Goal: Book appointment/travel/reservation

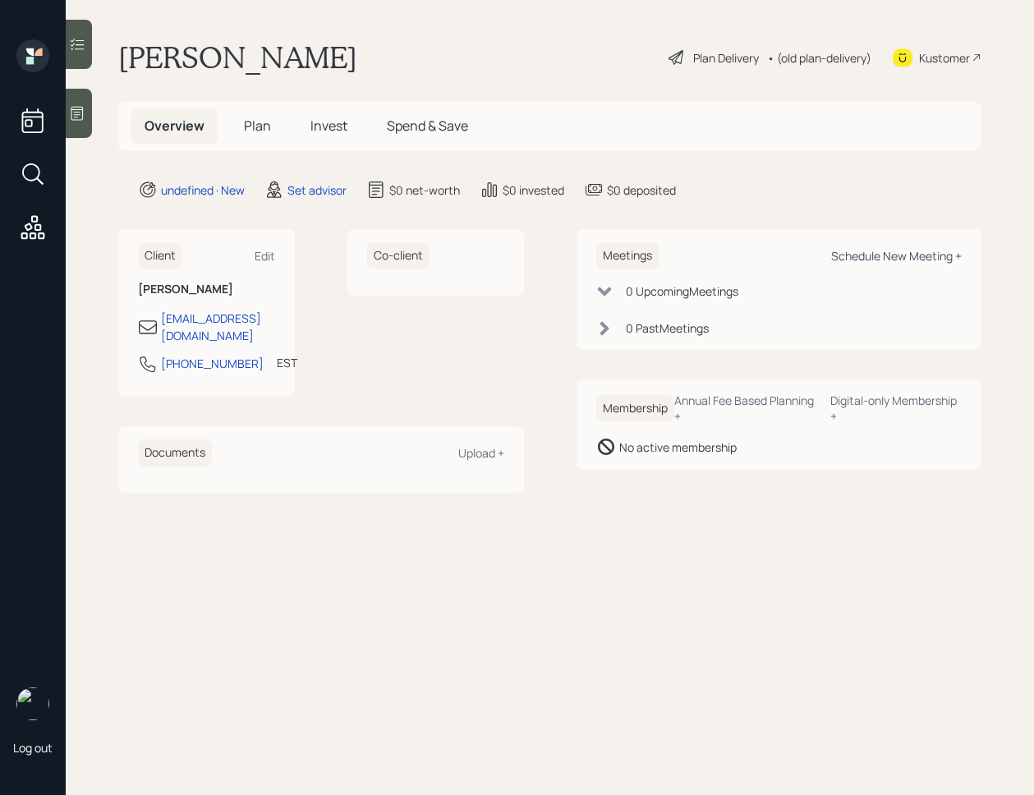
click at [849, 255] on div "Schedule New Meeting +" at bounding box center [896, 256] width 131 height 16
select select "round-[PERSON_NAME]"
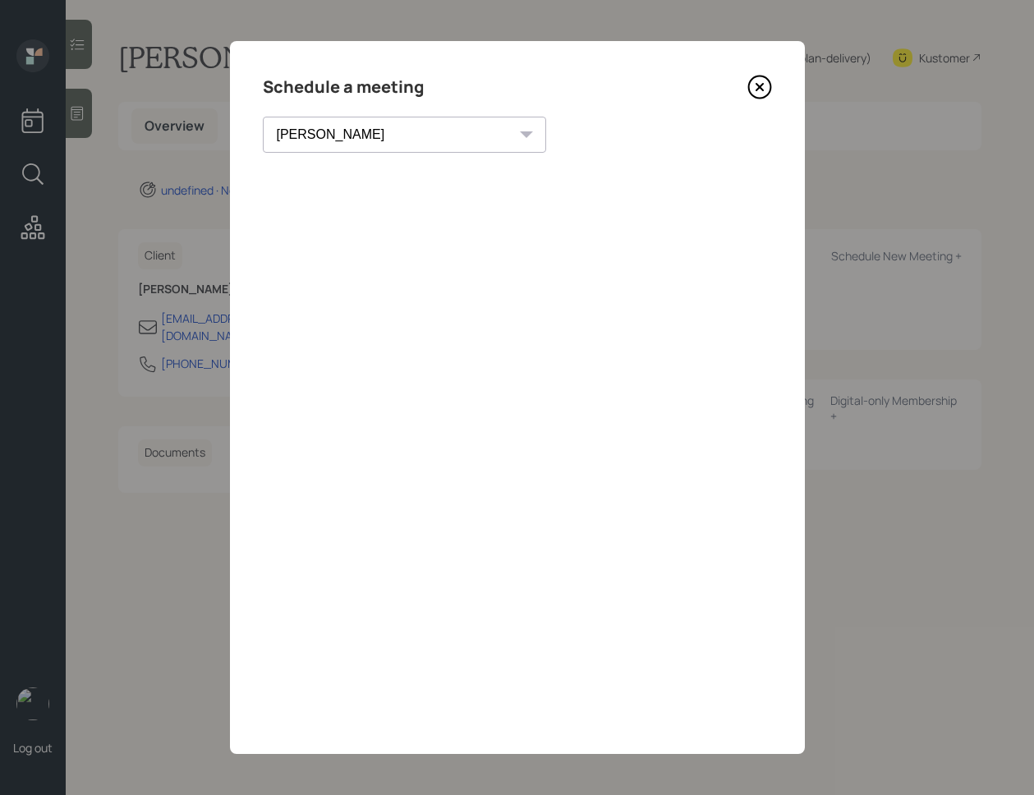
click at [760, 85] on icon at bounding box center [759, 87] width 7 height 7
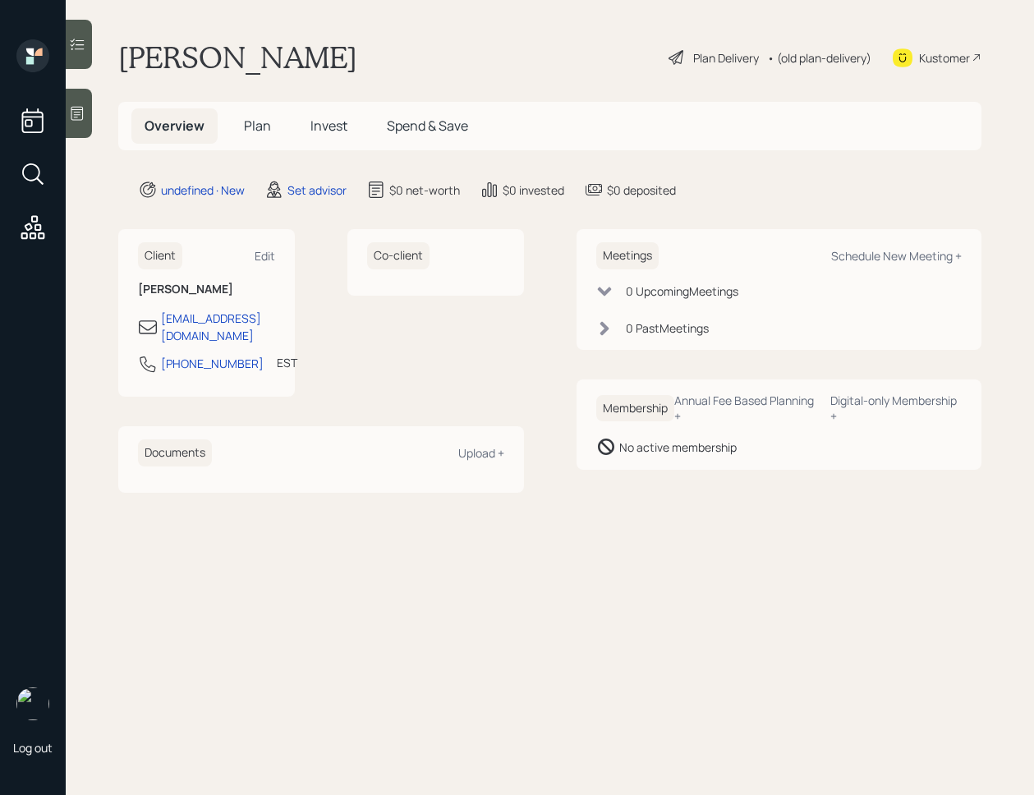
click at [78, 108] on icon at bounding box center [77, 113] width 16 height 16
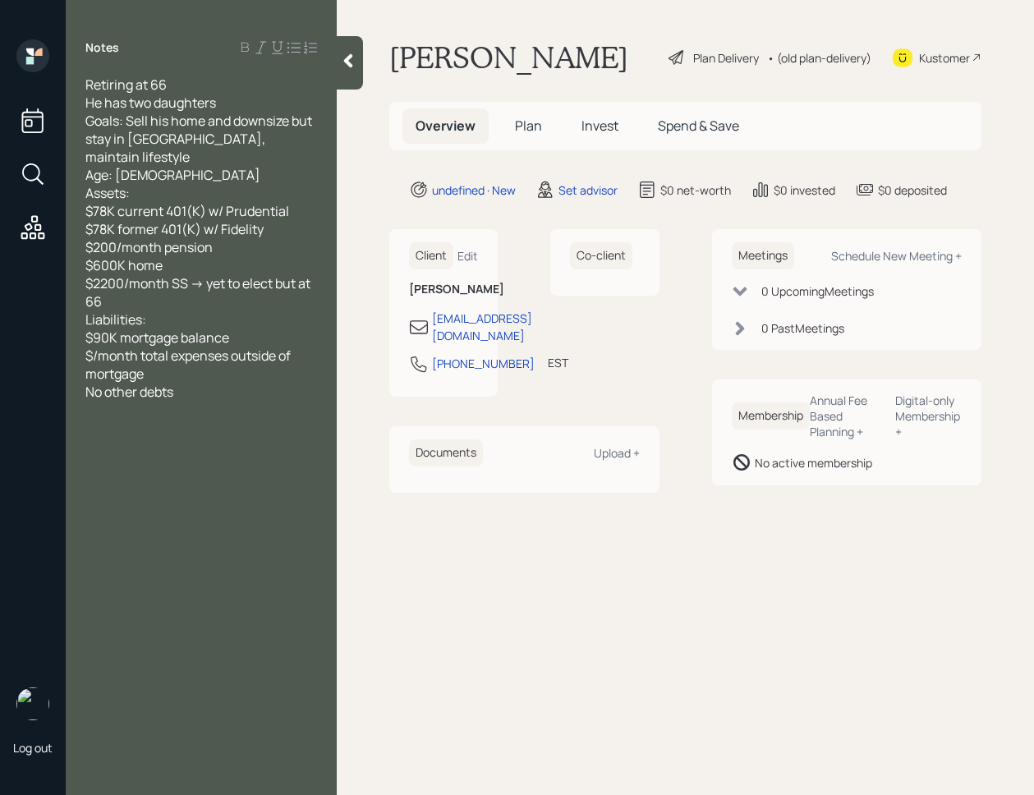
click at [345, 79] on div at bounding box center [350, 62] width 26 height 53
